Goal: Task Accomplishment & Management: Manage account settings

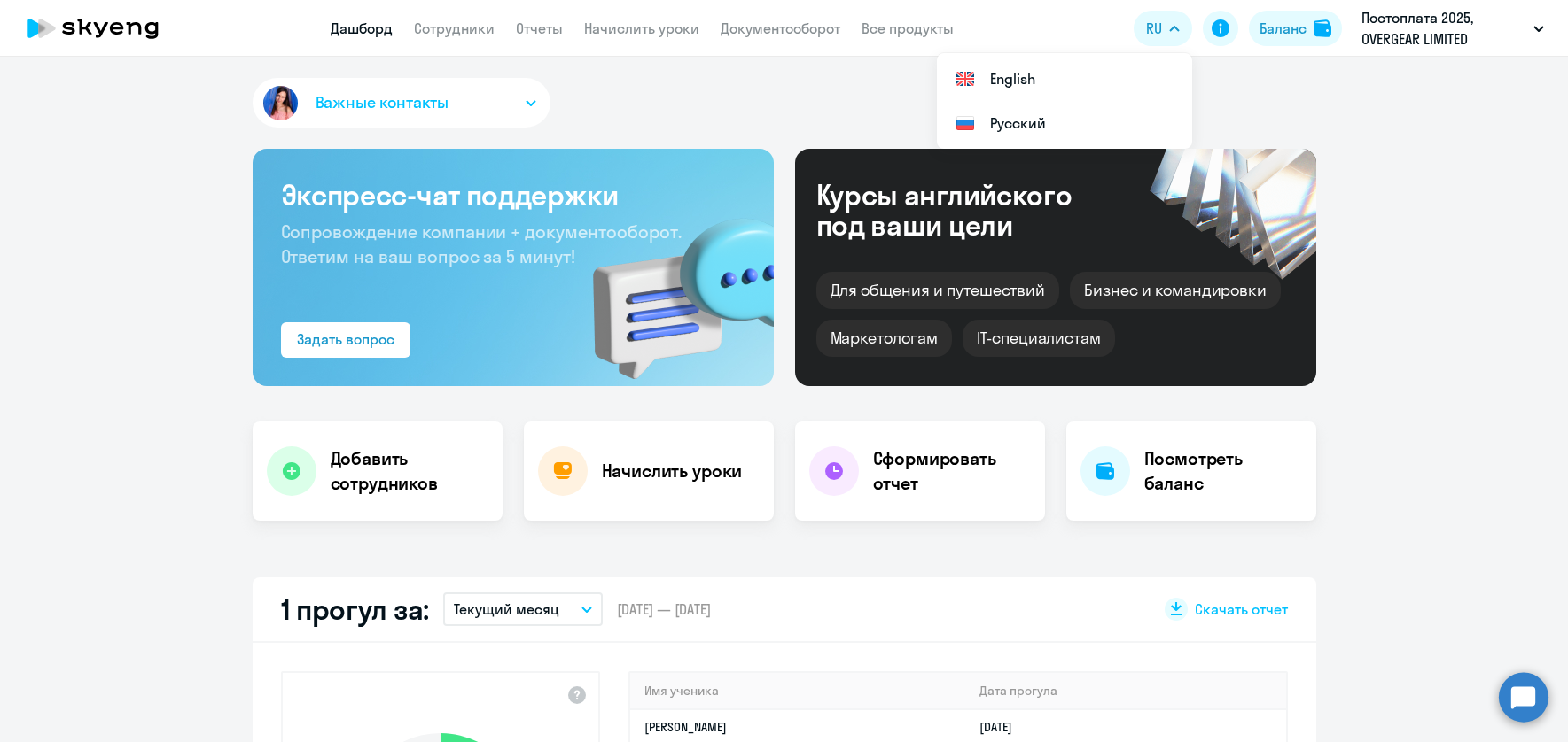
select select "30"
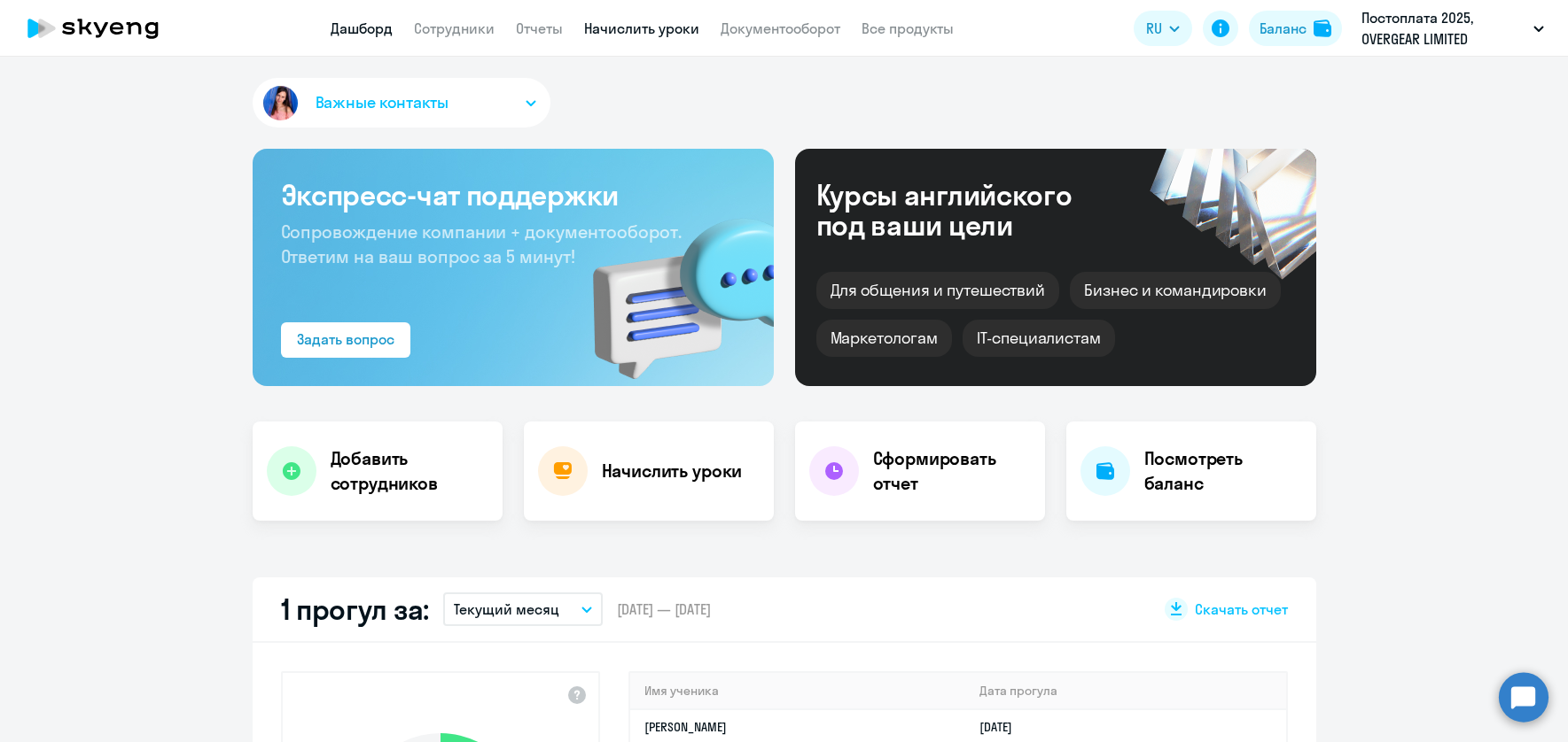
click at [645, 31] on link "Начислить уроки" at bounding box center [641, 28] width 115 height 17
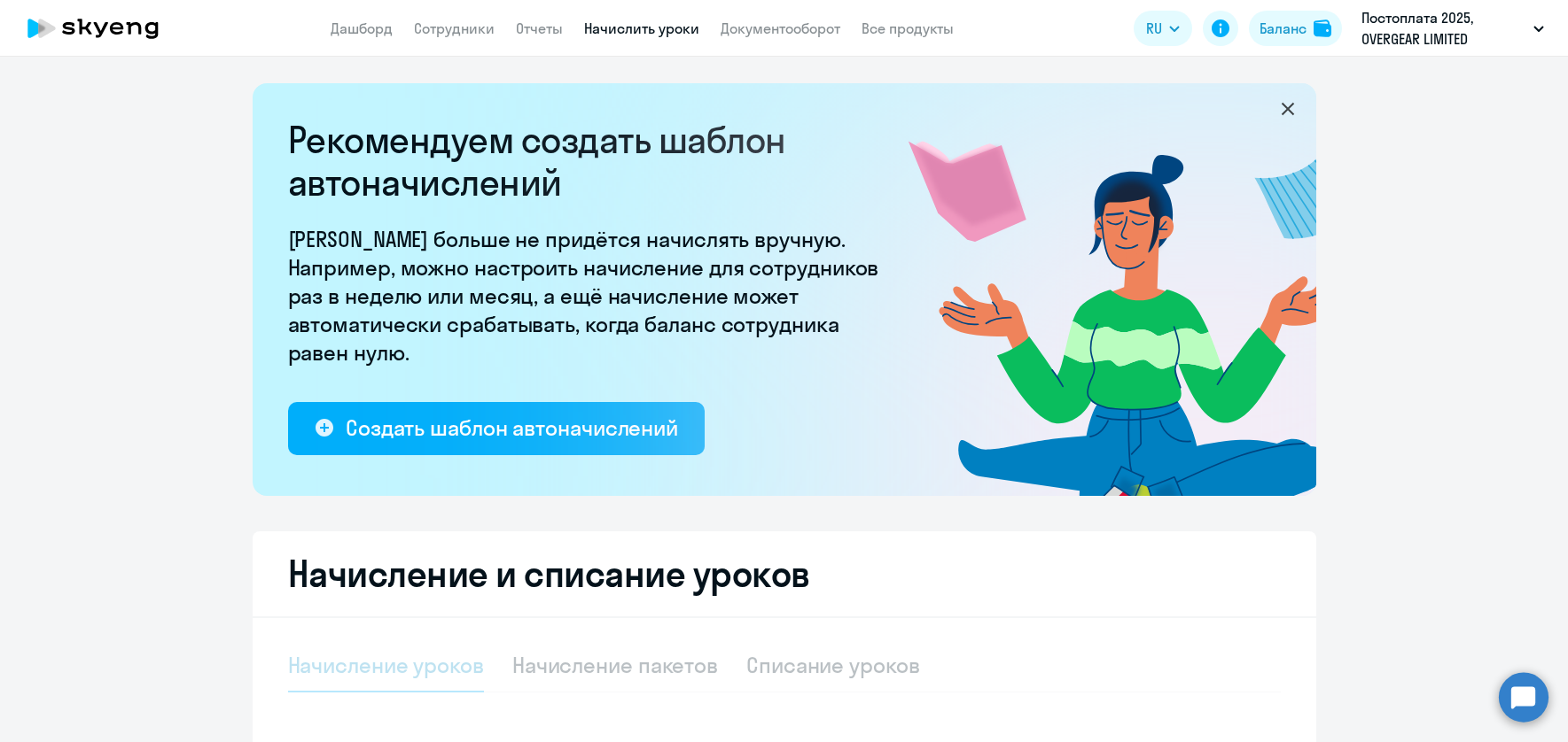
scroll to position [213, 0]
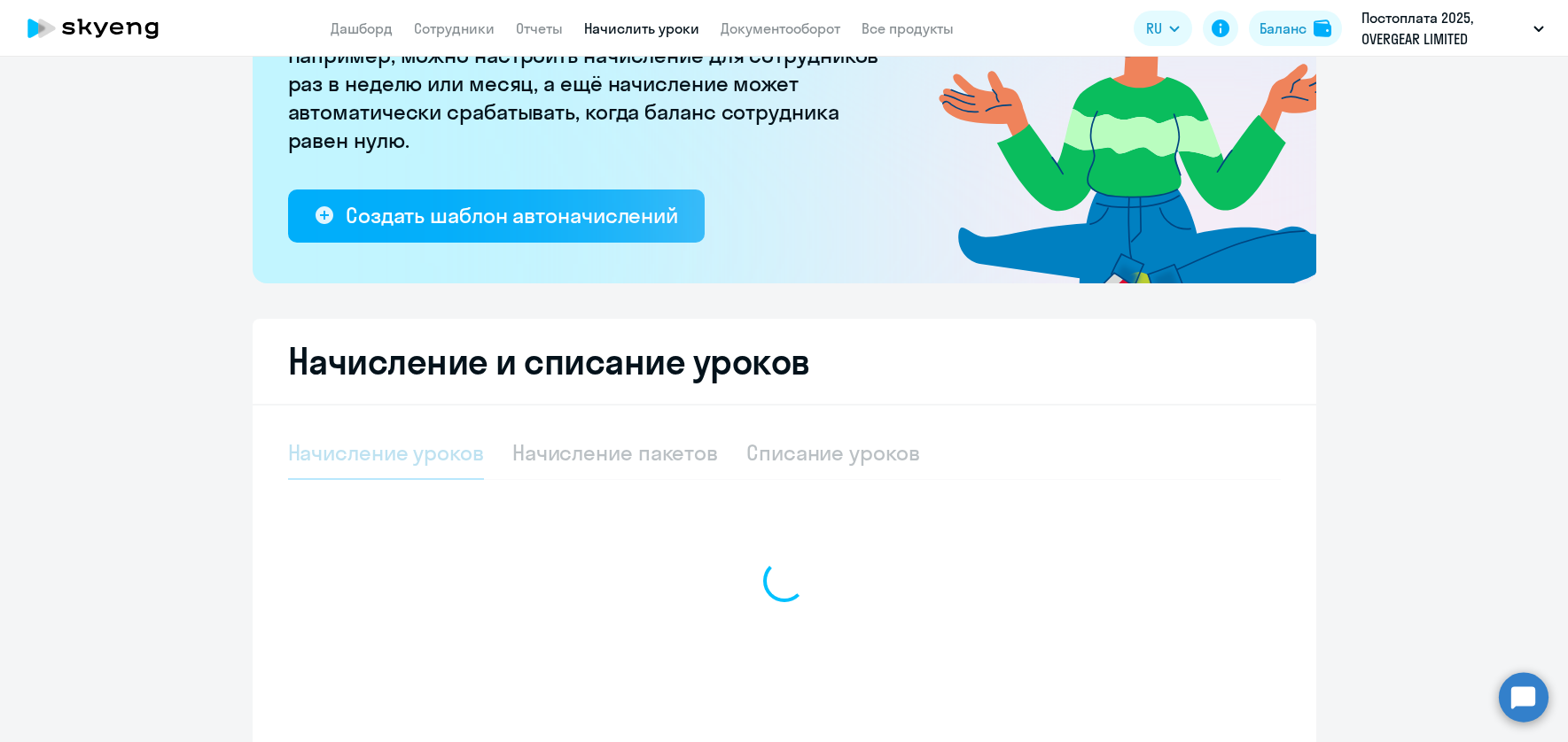
select select "10"
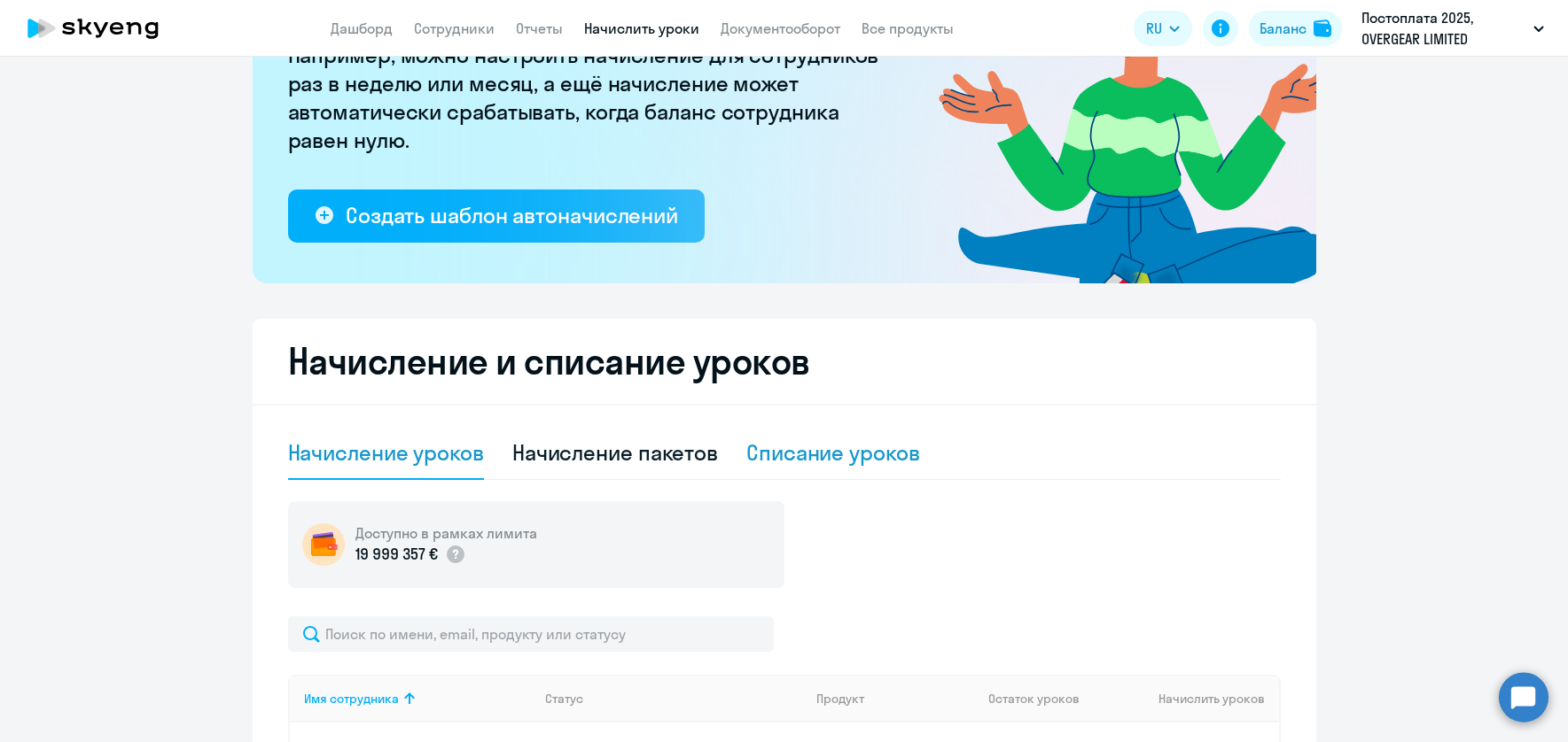
click at [840, 445] on div "Списание уроков" at bounding box center [832, 453] width 174 height 29
select select "10"
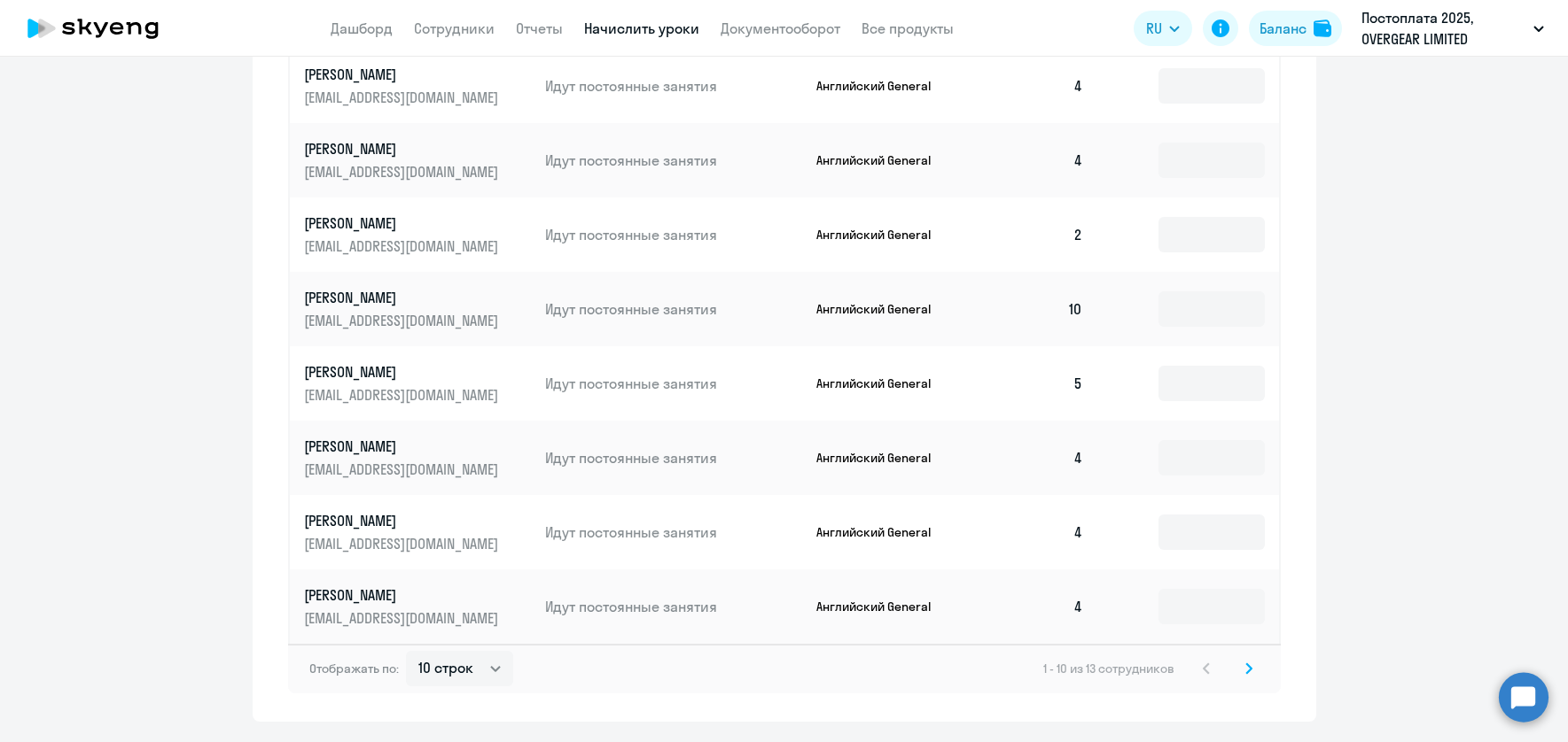
scroll to position [922, 0]
click at [1198, 463] on input at bounding box center [1211, 457] width 107 height 36
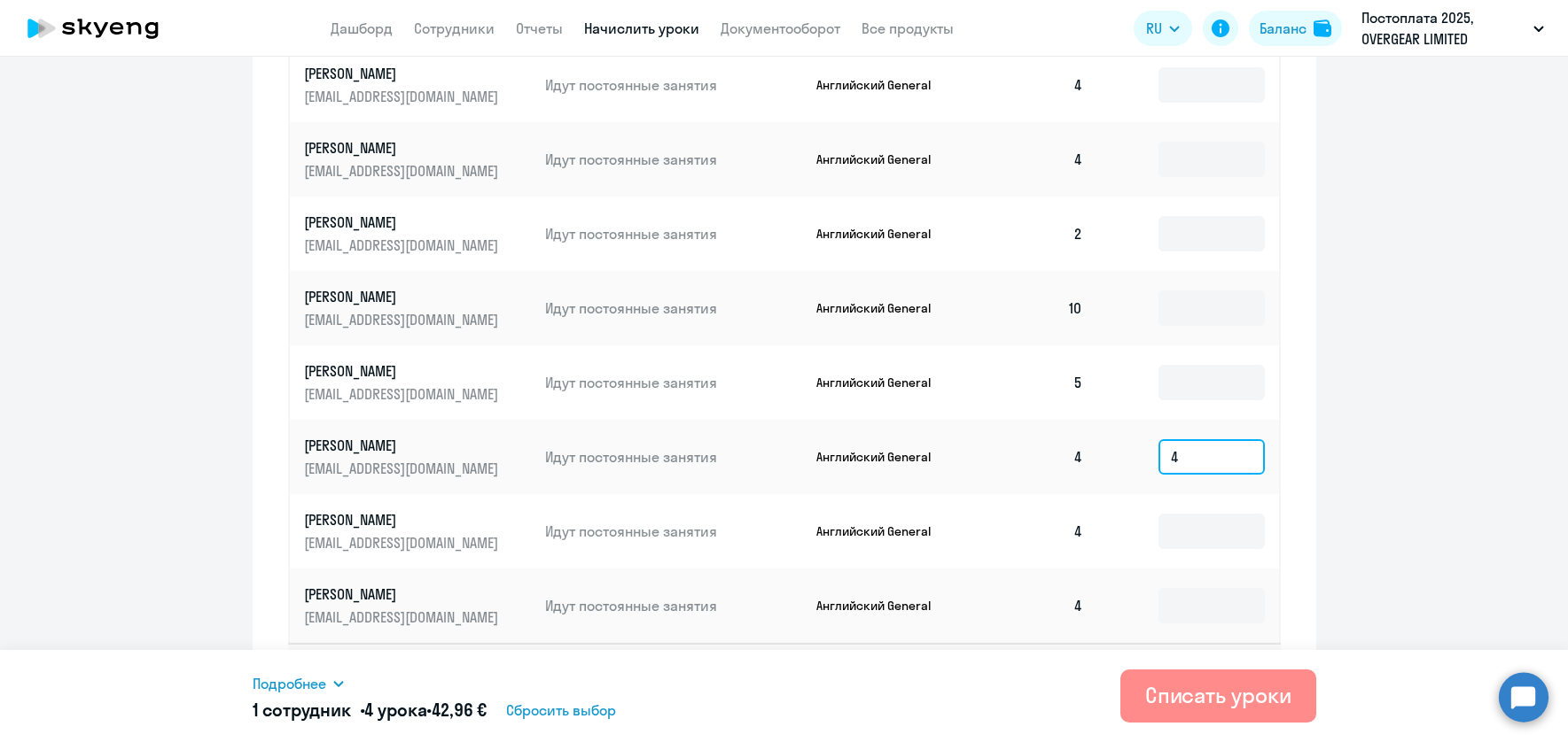
type input "4"
click at [1252, 693] on div "Списать уроки" at bounding box center [1218, 696] width 146 height 29
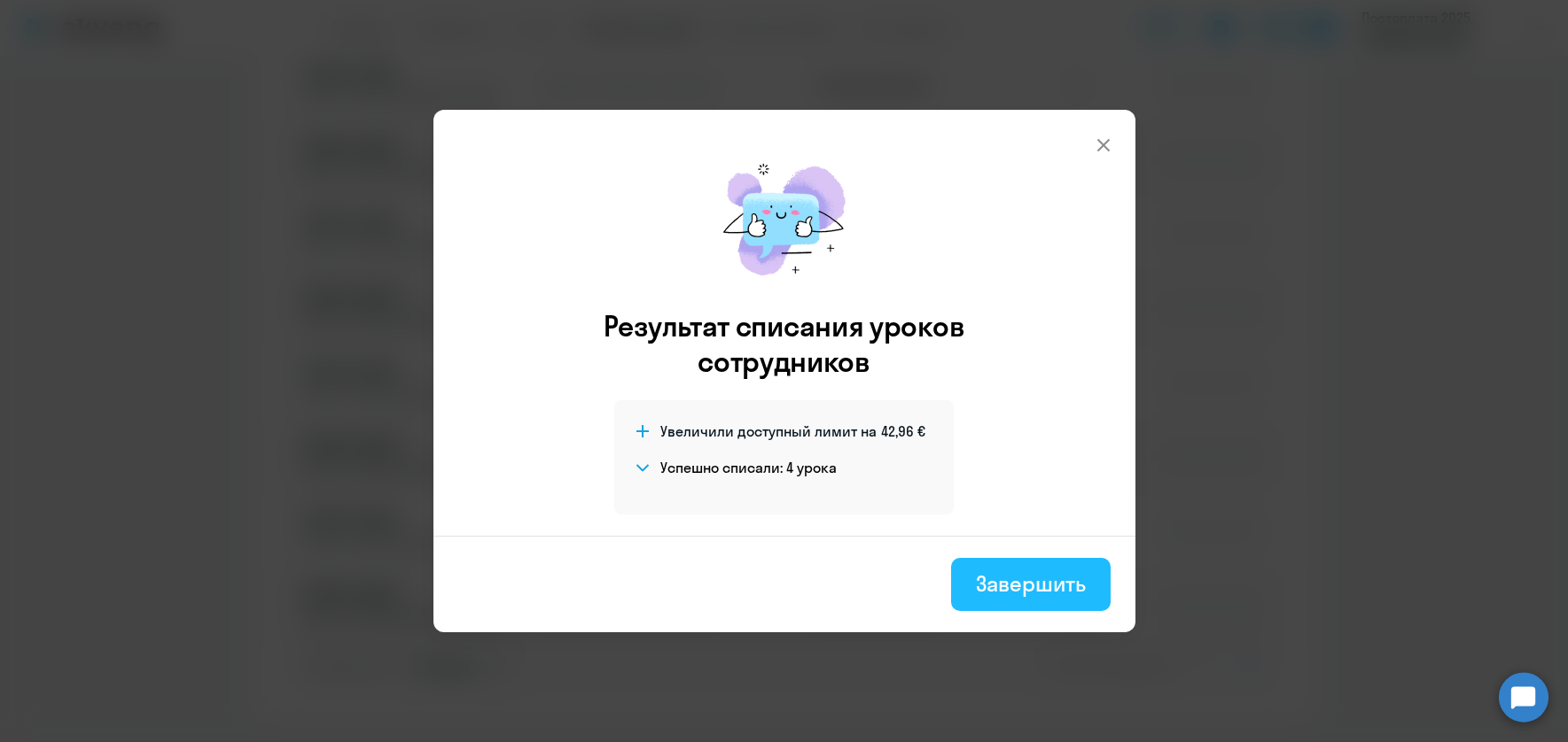
click at [1049, 600] on button "Завершить" at bounding box center [1029, 584] width 158 height 53
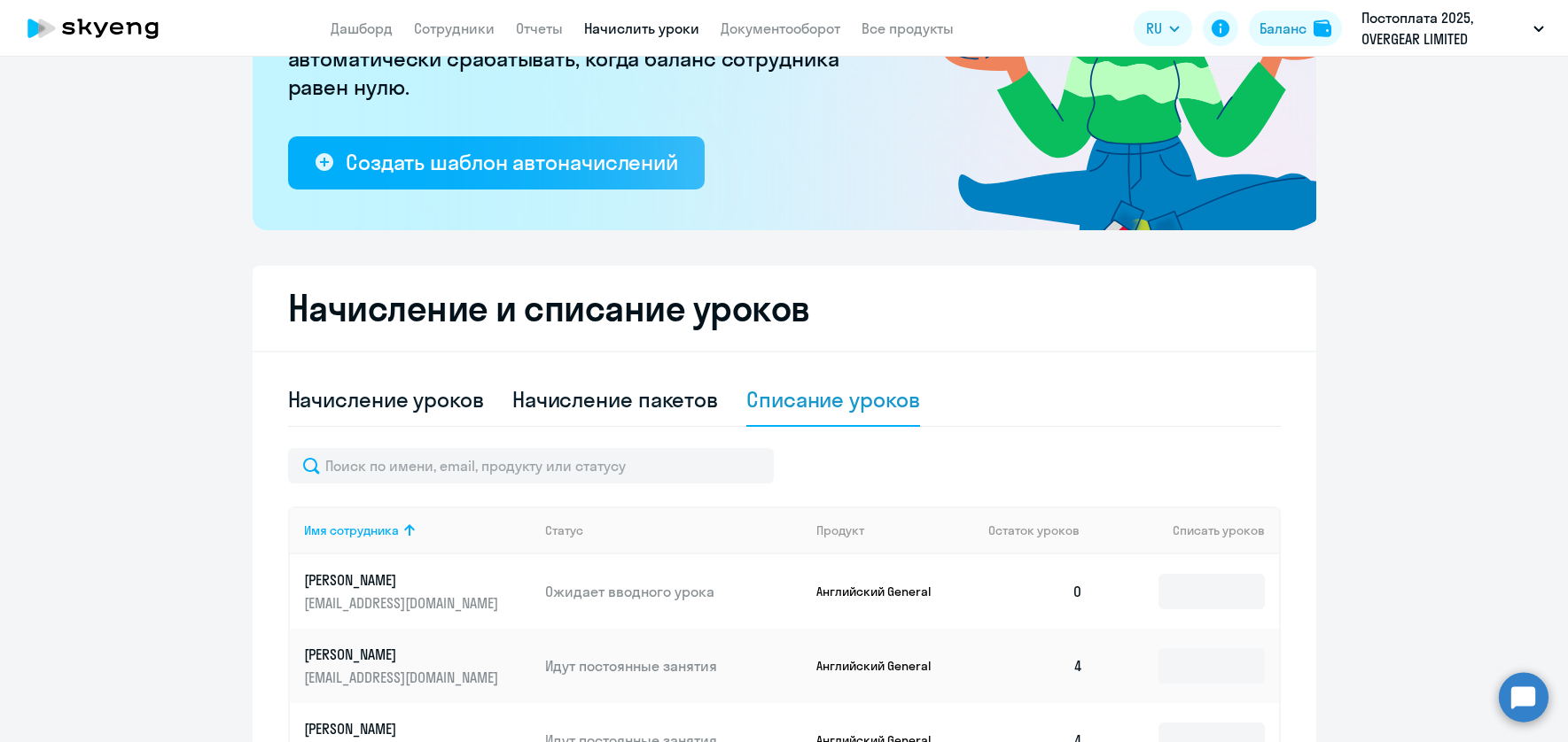
scroll to position [0, 0]
